Goal: Information Seeking & Learning: Understand process/instructions

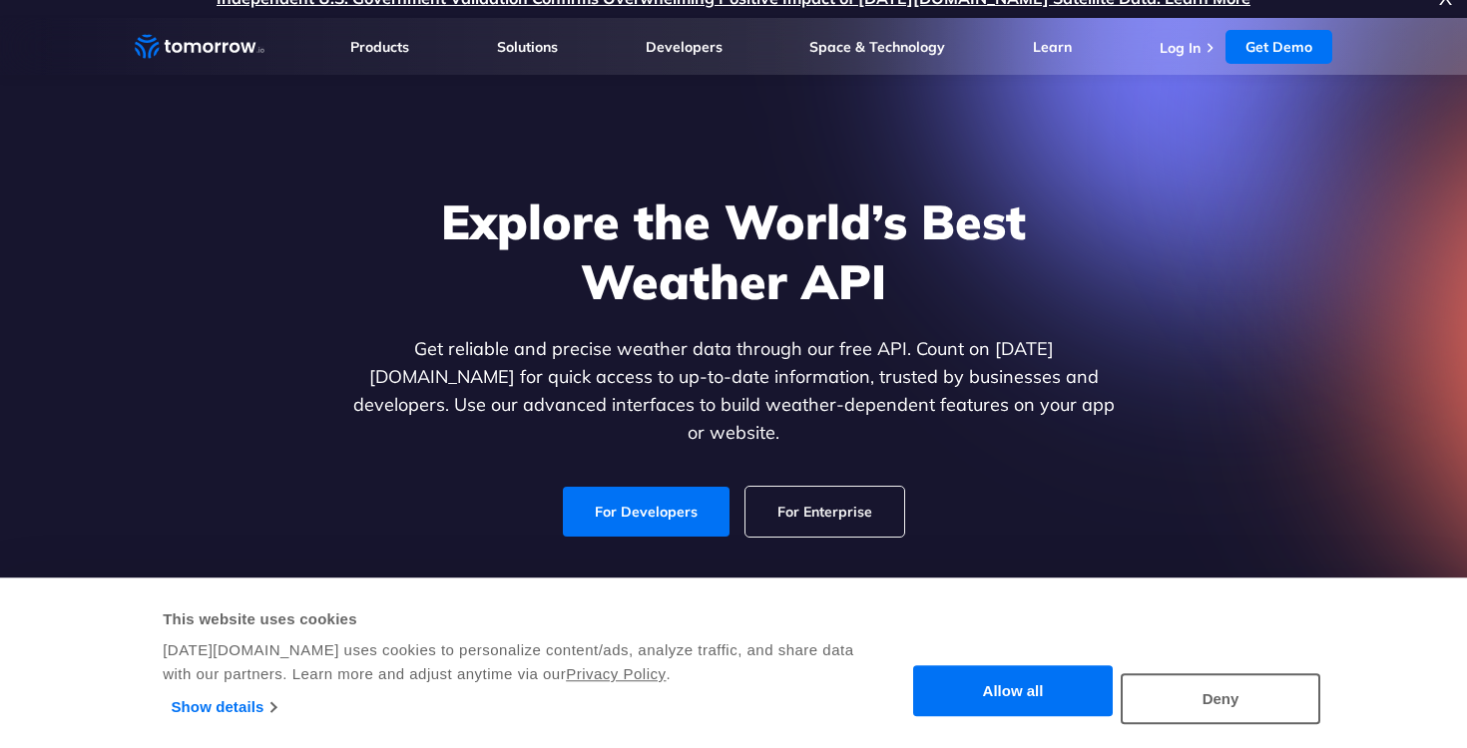
scroll to position [126, 0]
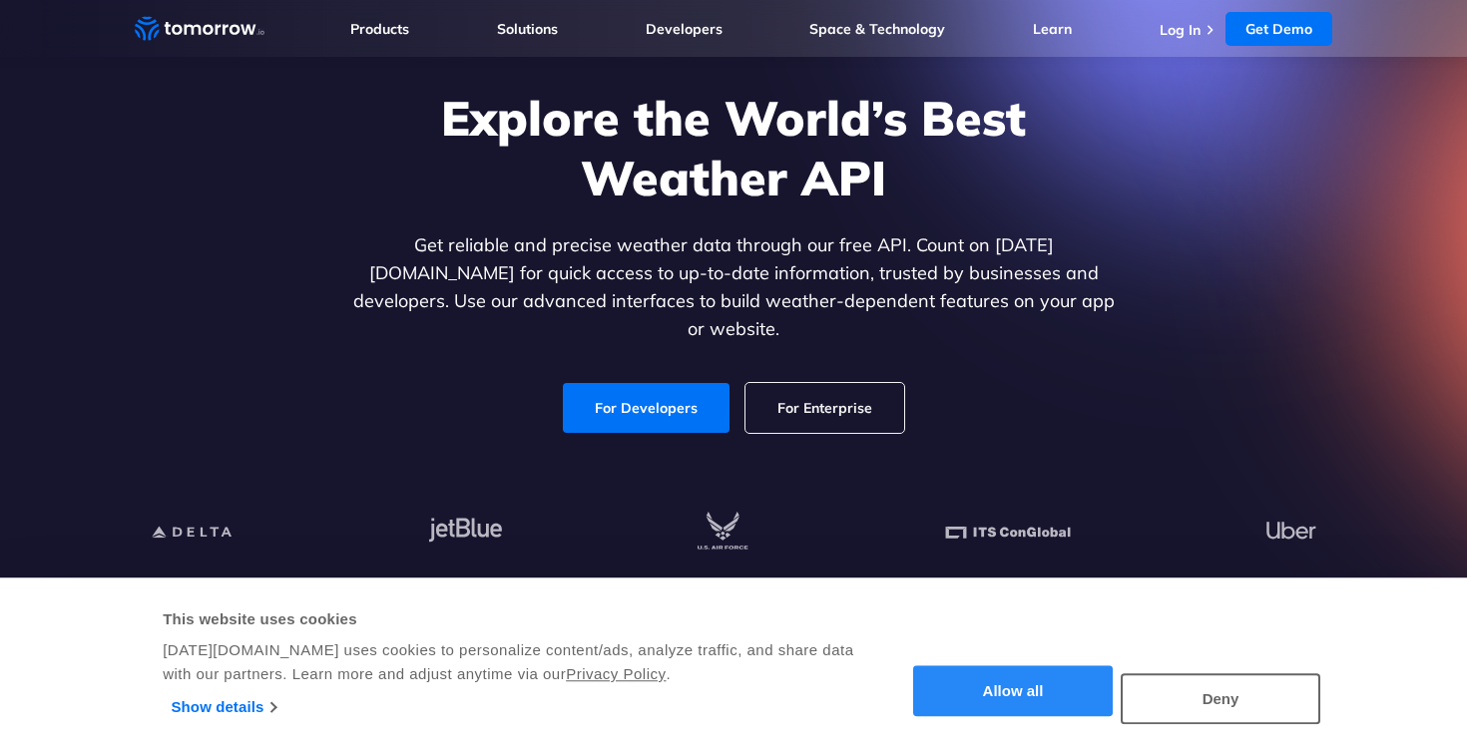
click at [1022, 693] on button "Allow all" at bounding box center [1013, 692] width 200 height 51
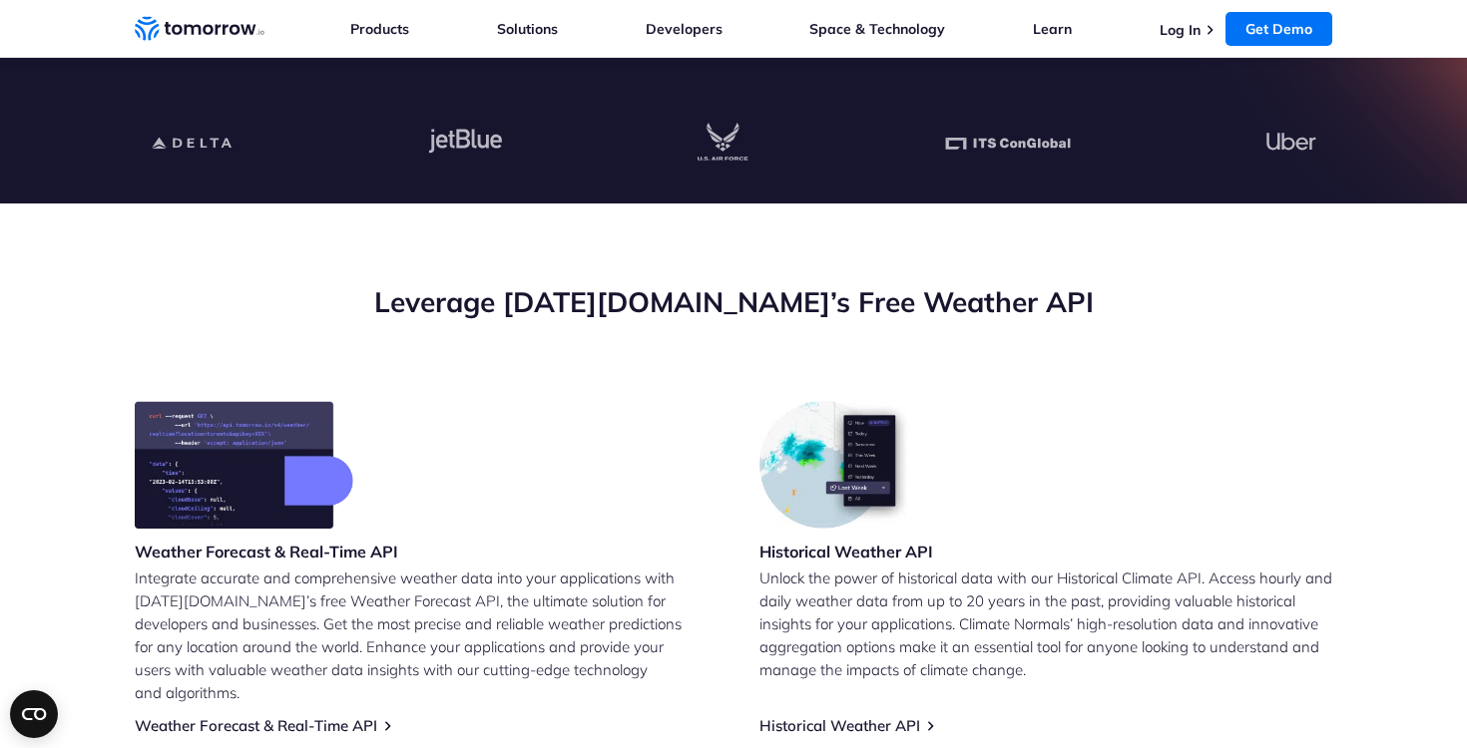
scroll to position [410, 0]
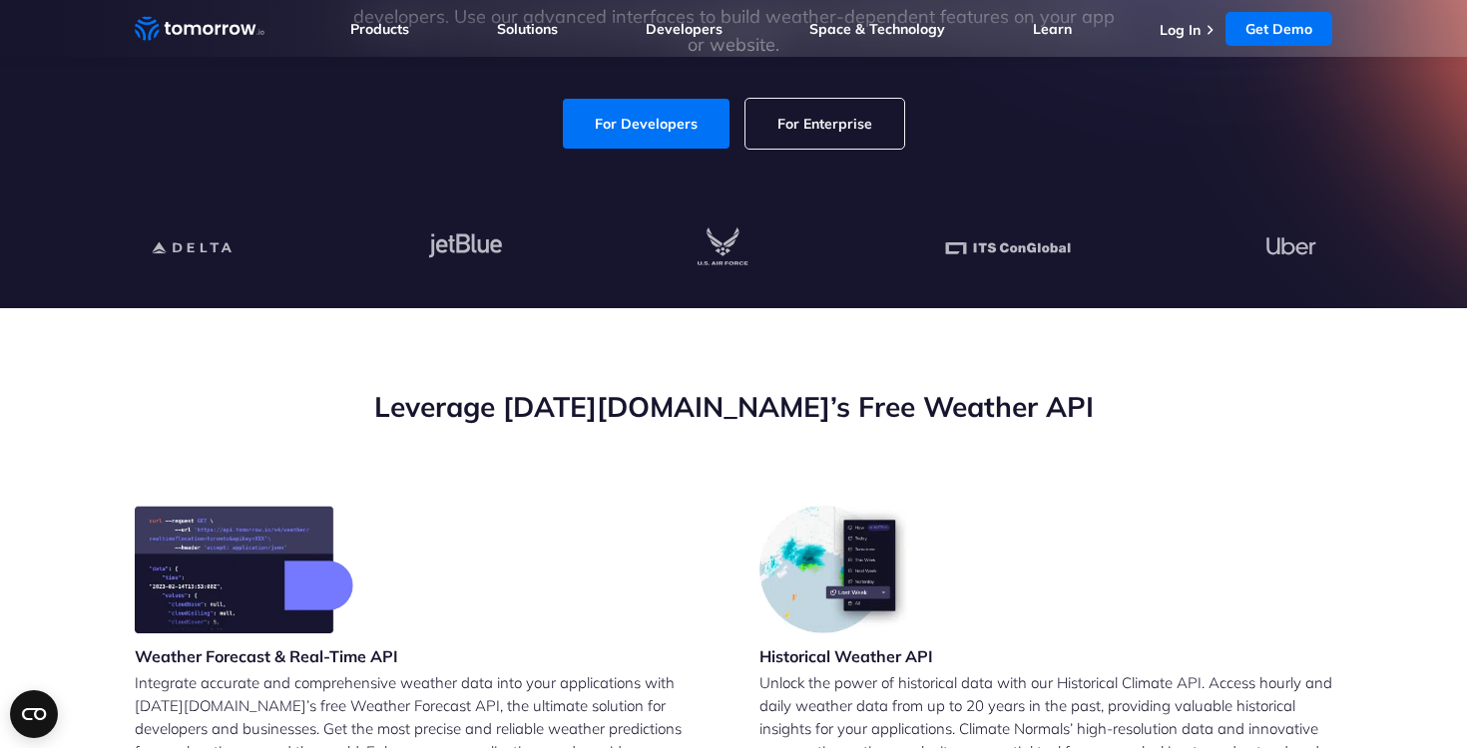
click at [644, 109] on link "For Developers" at bounding box center [646, 124] width 167 height 50
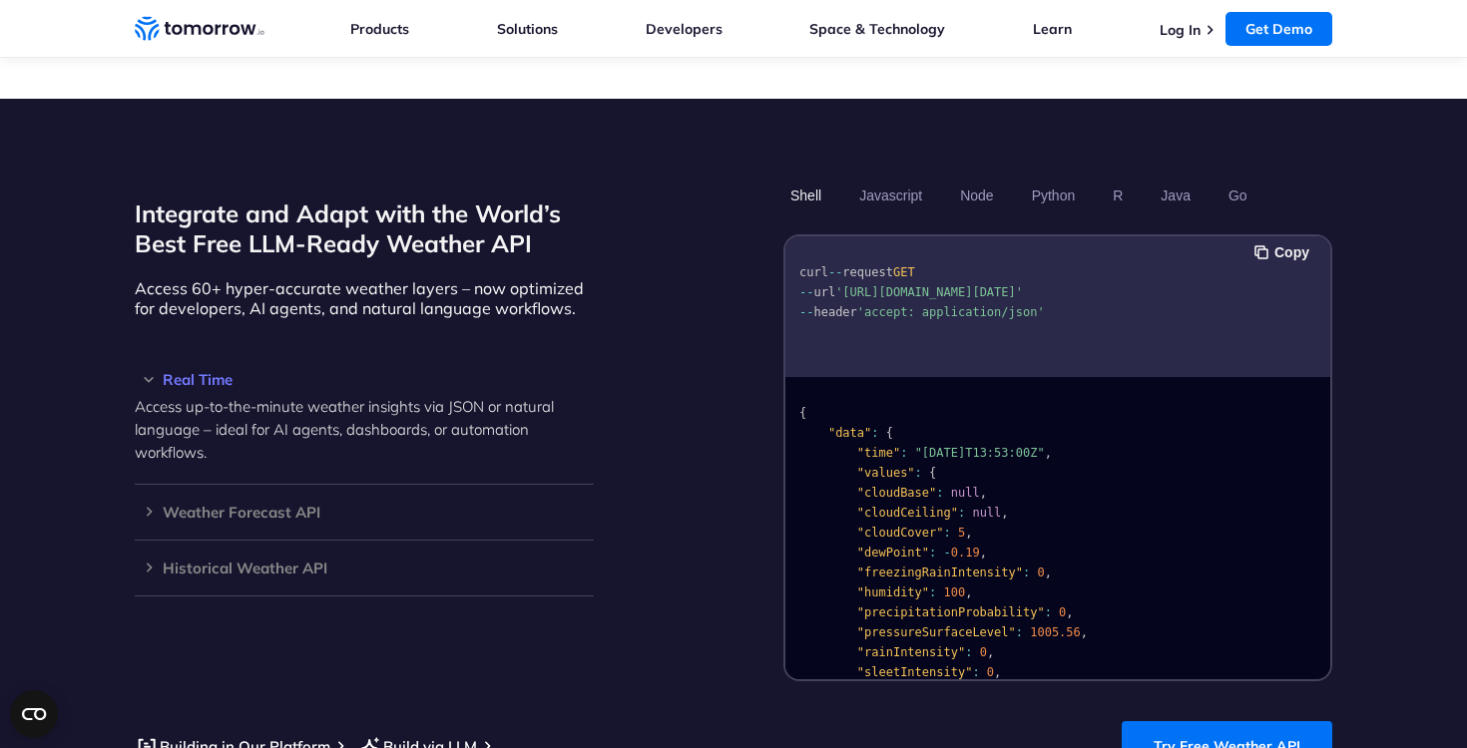
scroll to position [1725, 0]
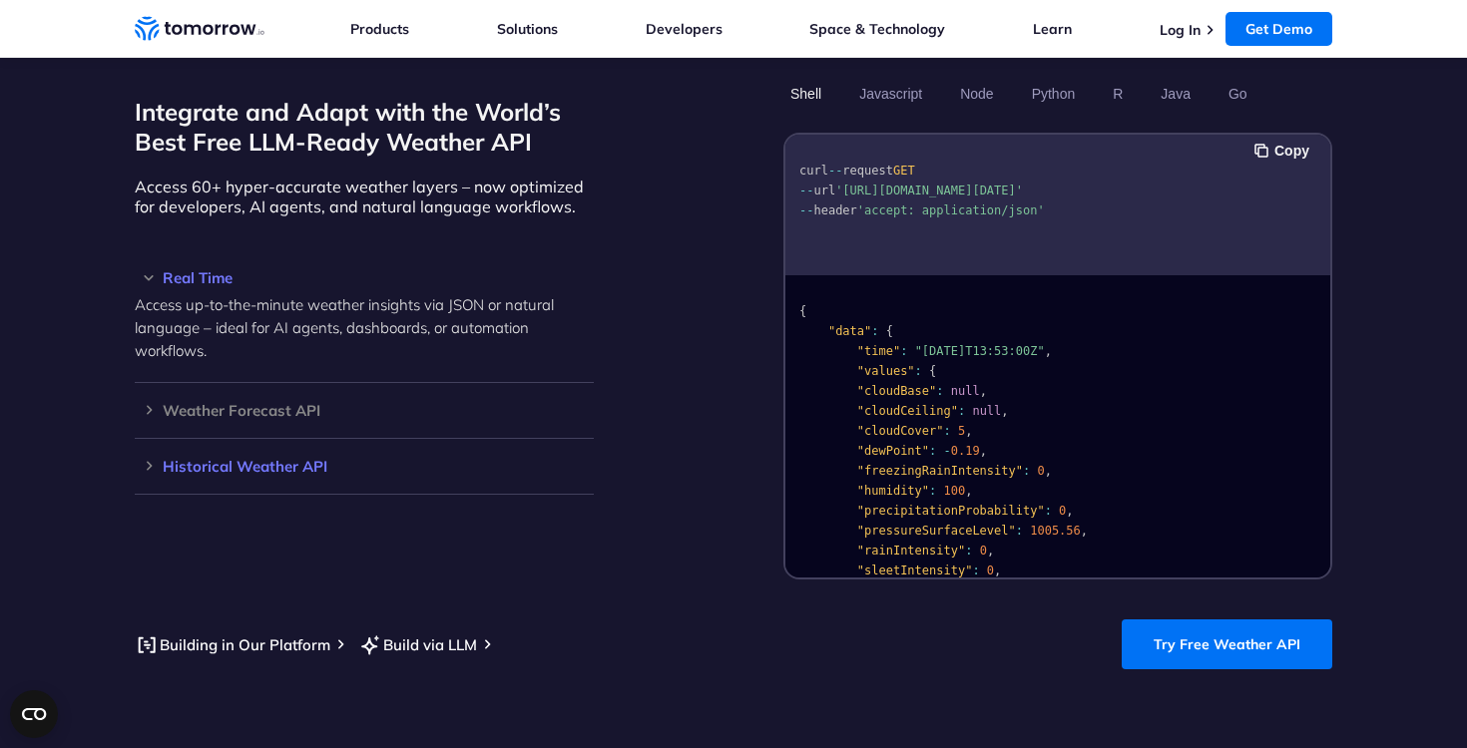
click at [157, 459] on h3 "Historical Weather API" at bounding box center [364, 466] width 459 height 15
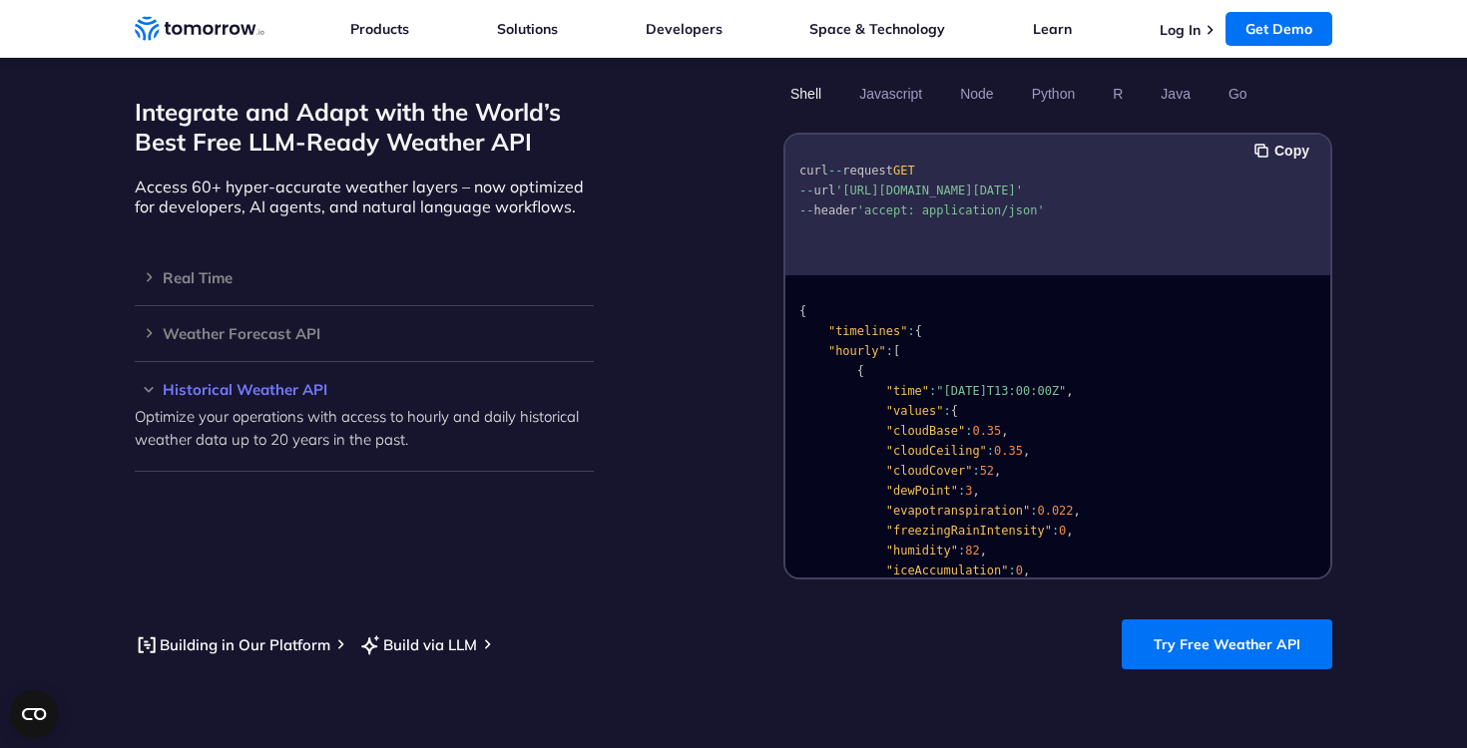
click at [265, 382] on h3 "Historical Weather API" at bounding box center [364, 389] width 459 height 15
click at [1174, 620] on link "Try Free Weather API" at bounding box center [1227, 645] width 211 height 50
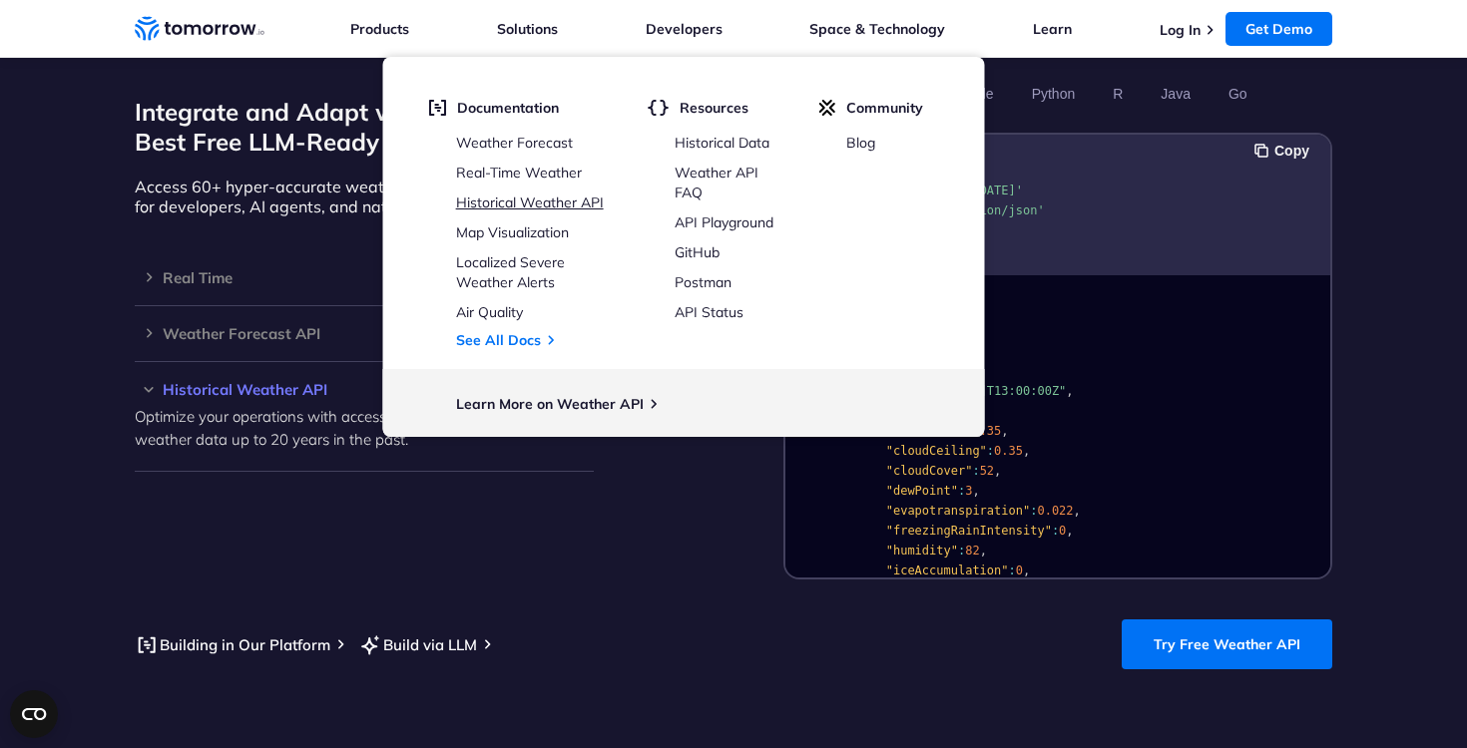
click at [546, 205] on link "Historical Weather API" at bounding box center [530, 203] width 148 height 18
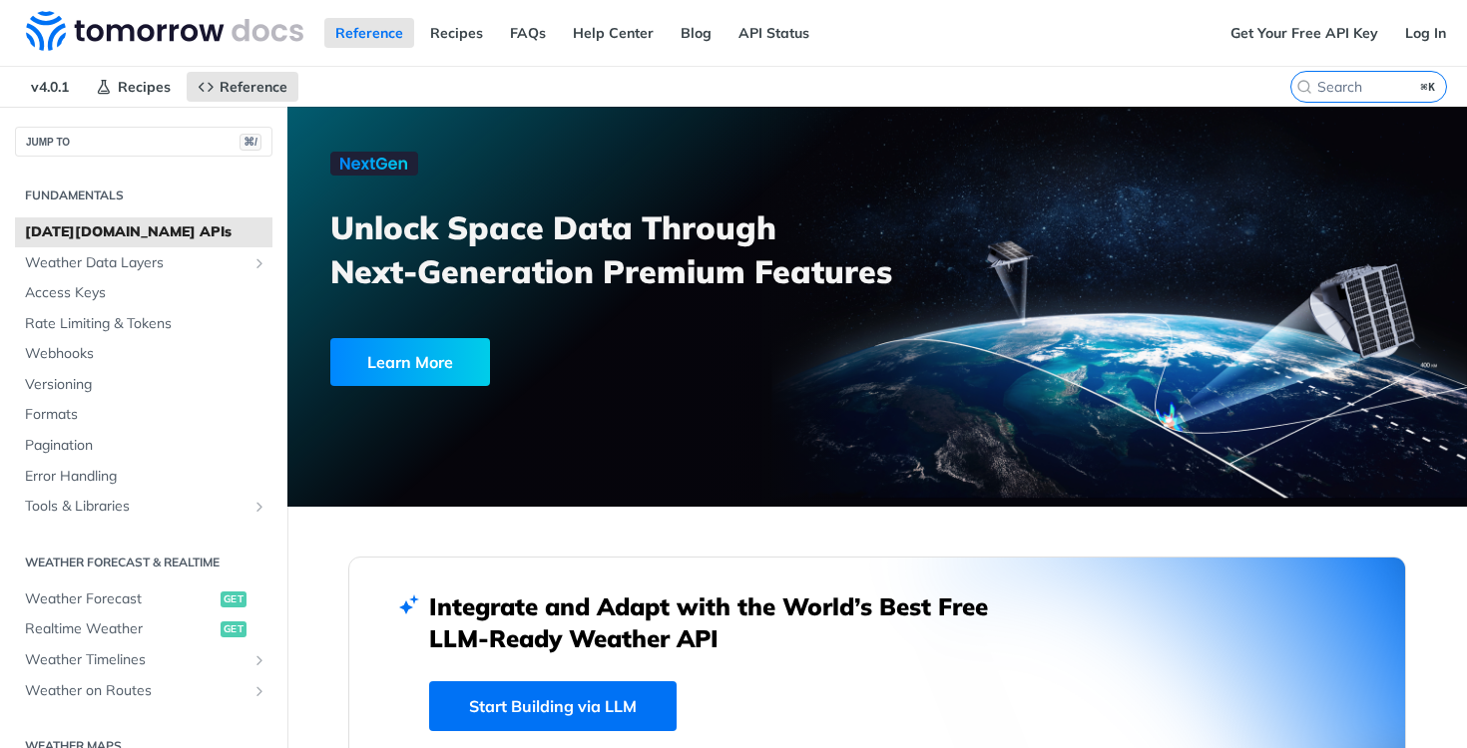
scroll to position [220, 0]
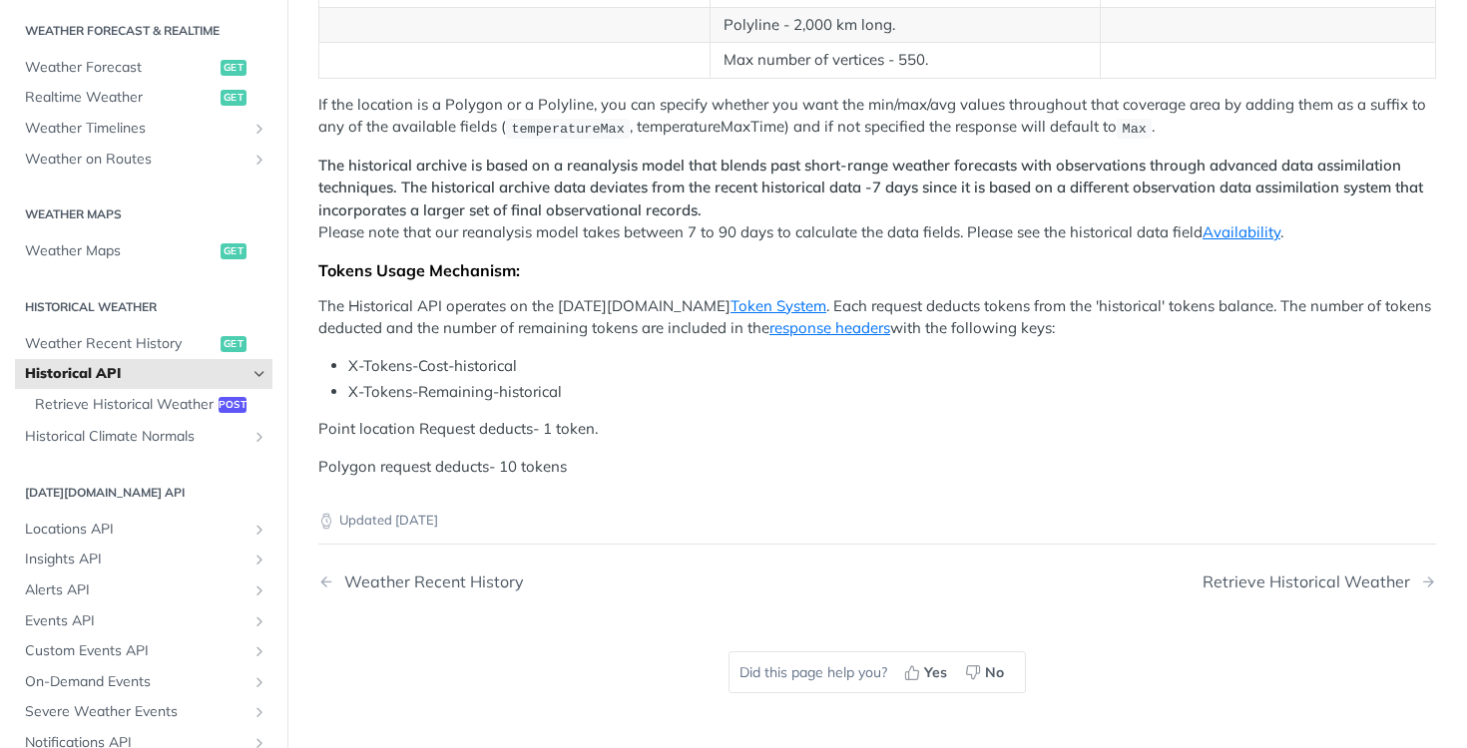
scroll to position [1023, 0]
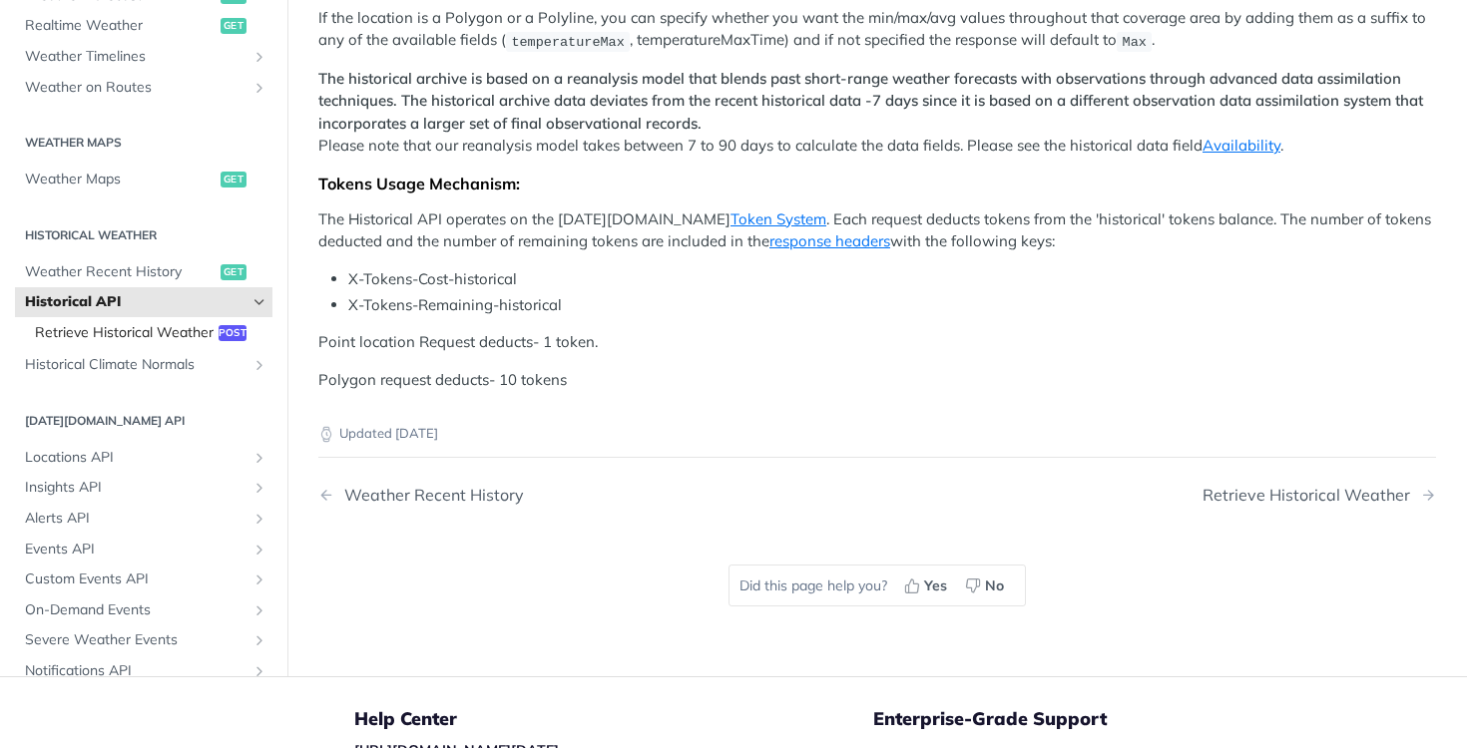
click at [101, 332] on span "Retrieve Historical Weather" at bounding box center [124, 333] width 179 height 20
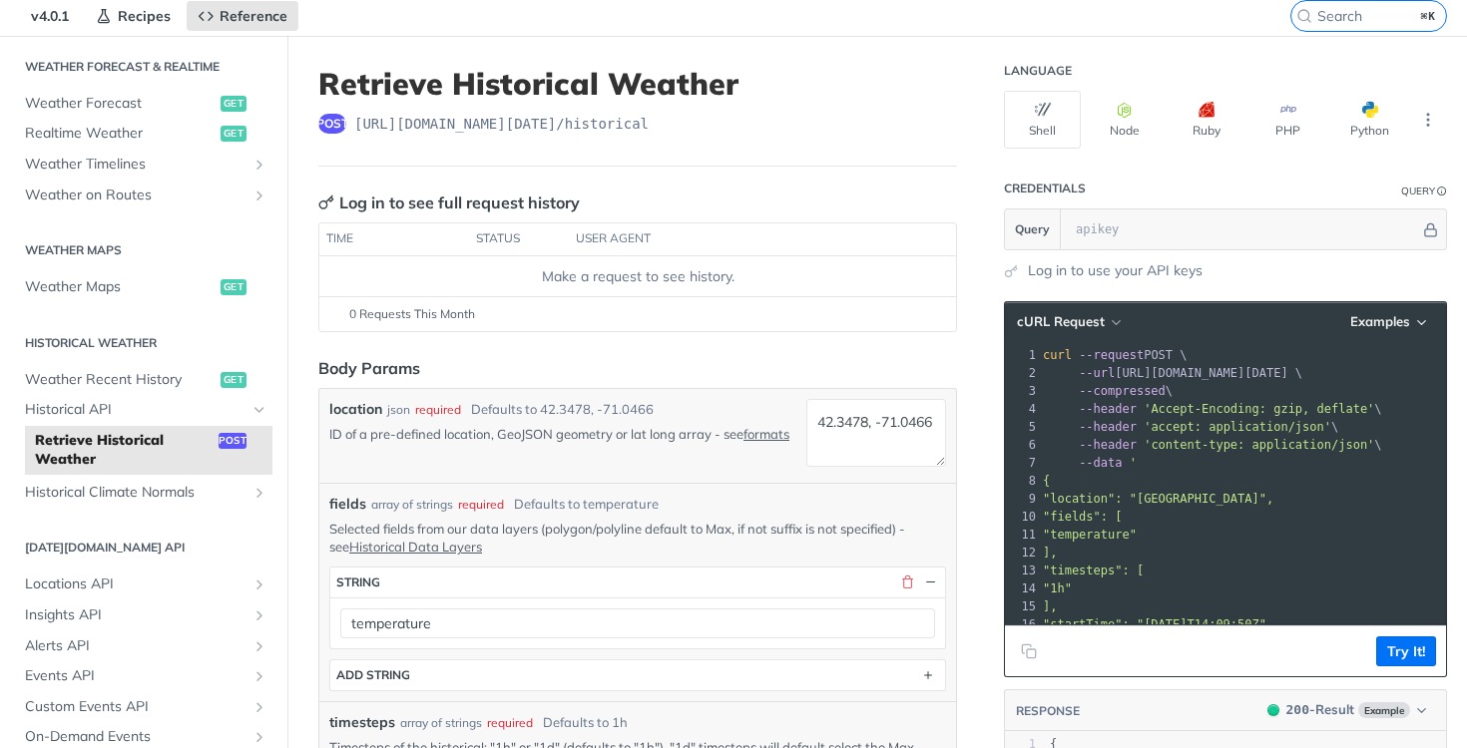
scroll to position [323, 0]
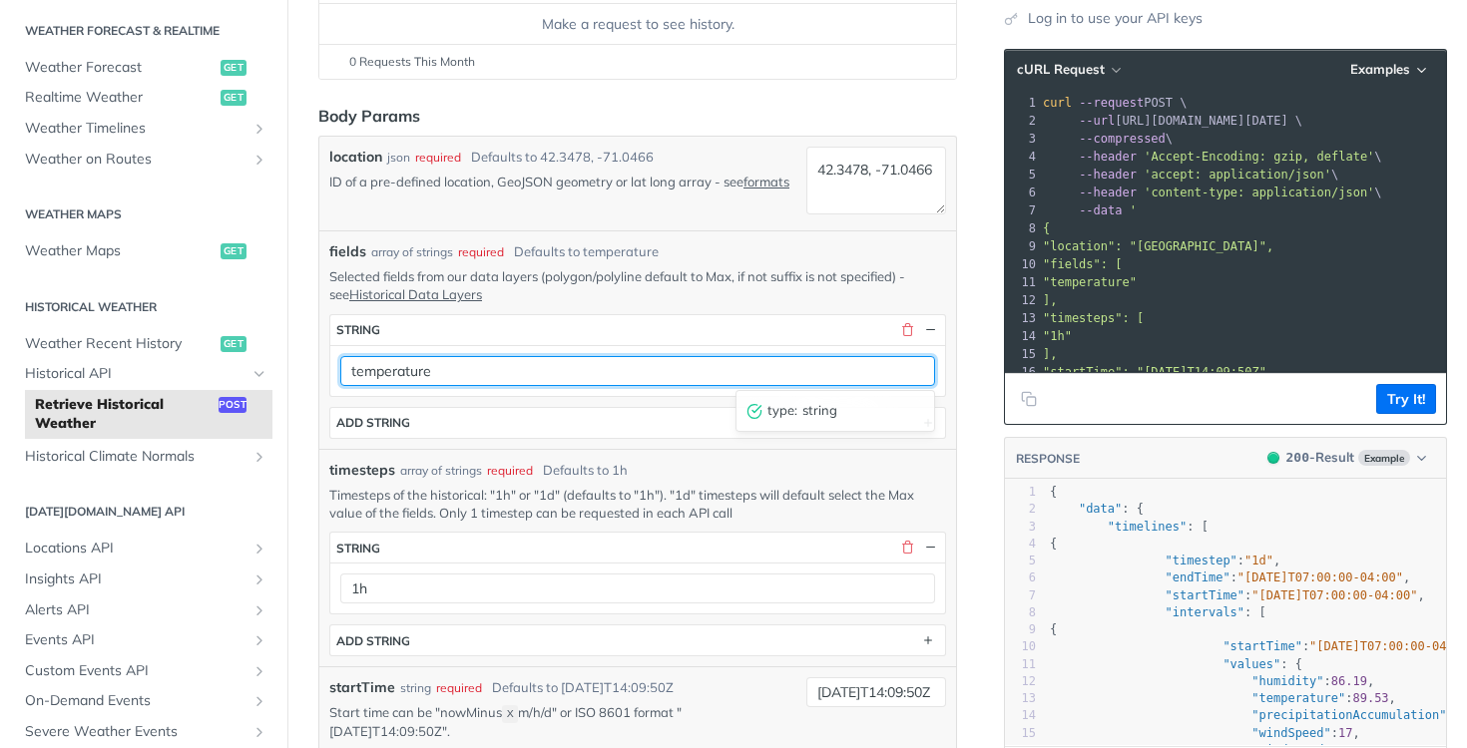
click at [782, 369] on input "temperature" at bounding box center [637, 371] width 595 height 30
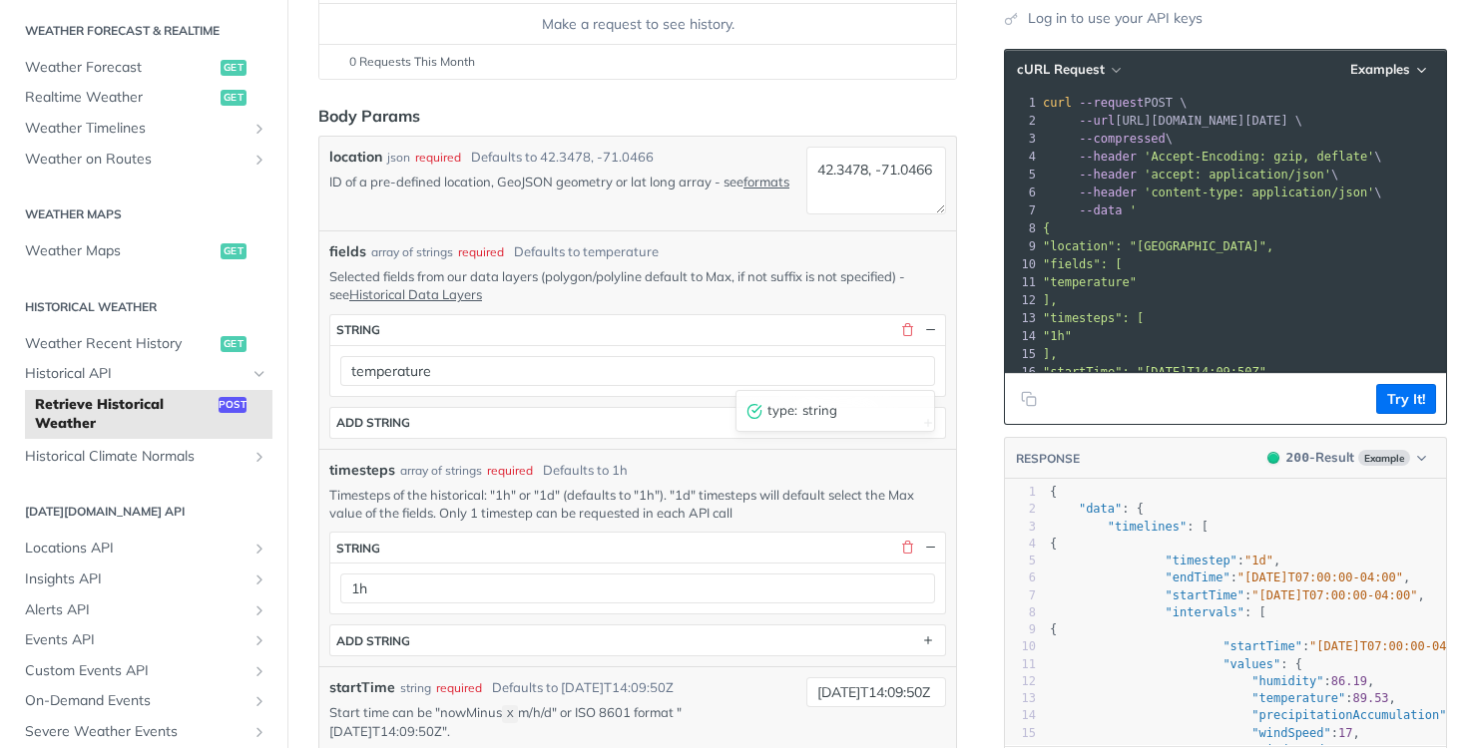
click at [602, 475] on div "Defaults to 1h" at bounding box center [585, 471] width 85 height 20
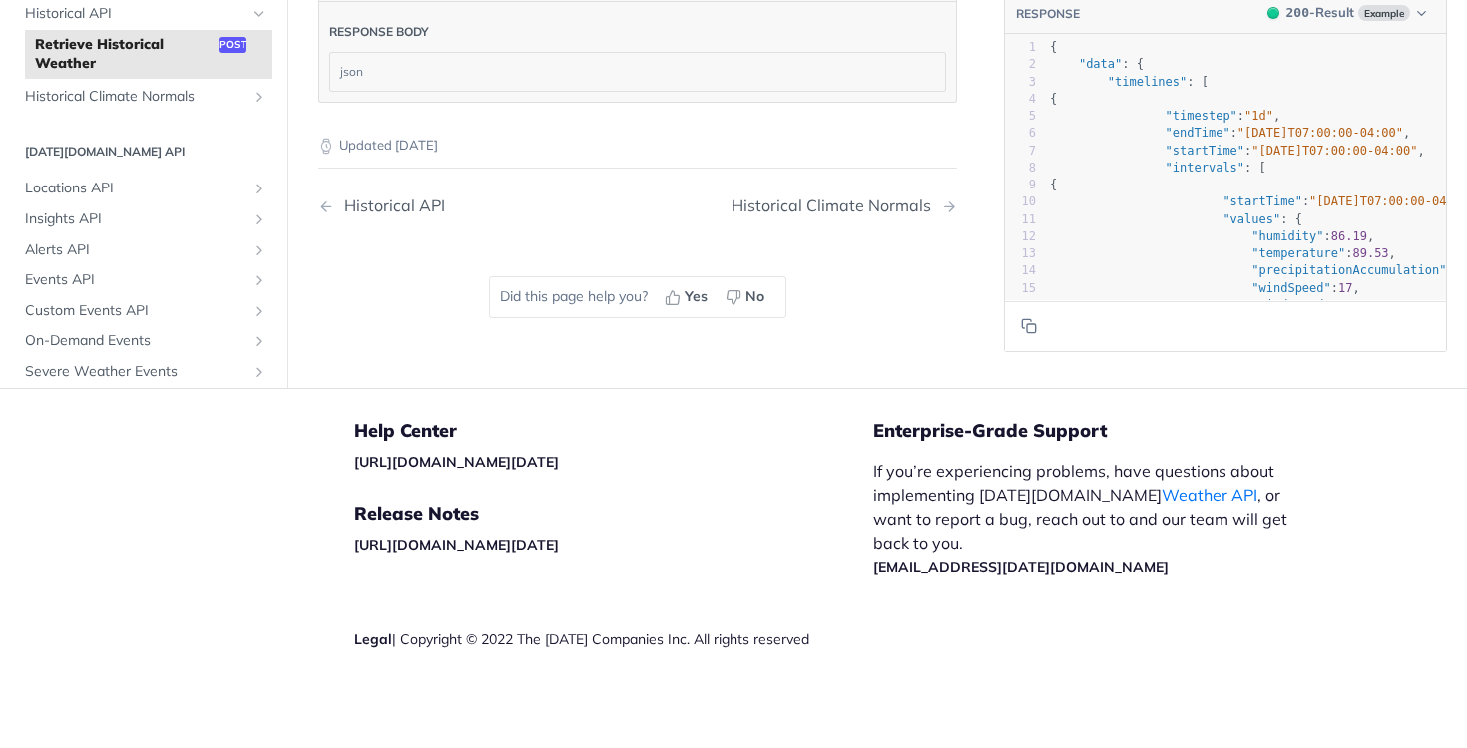
scroll to position [1623, 0]
